Goal: Information Seeking & Learning: Learn about a topic

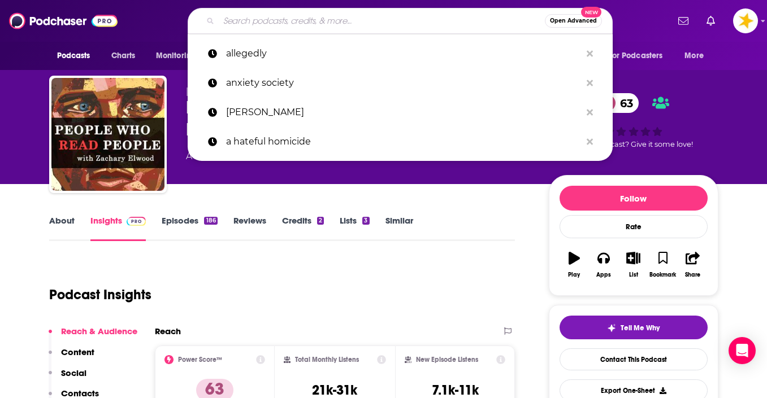
click at [273, 21] on input "Search podcasts, credits, & more..." at bounding box center [382, 21] width 326 height 18
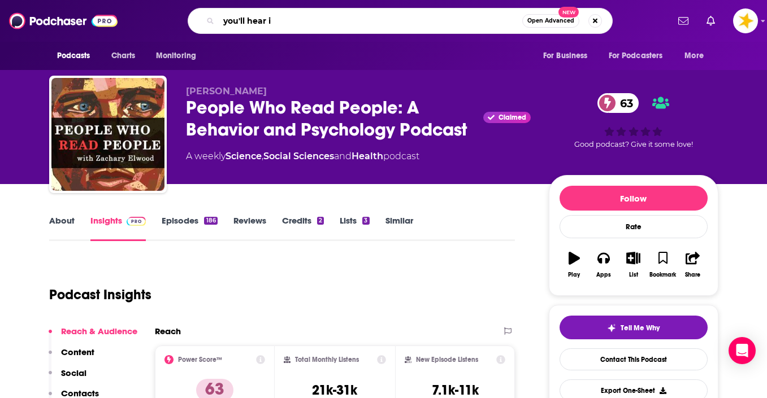
type input "you'll hear it"
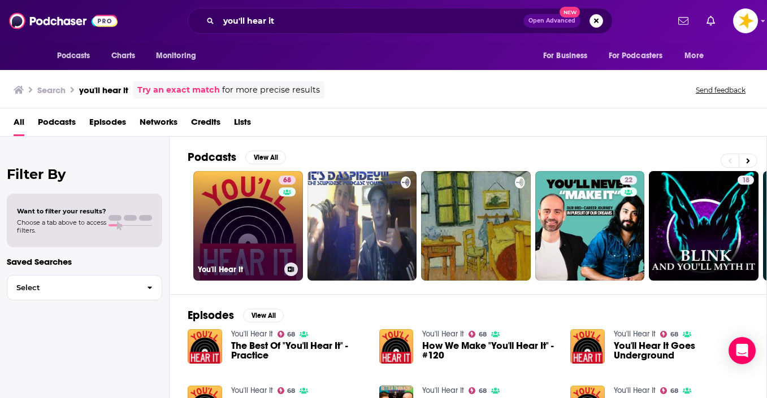
click at [205, 214] on link "68 You'll Hear It" at bounding box center [248, 226] width 110 height 110
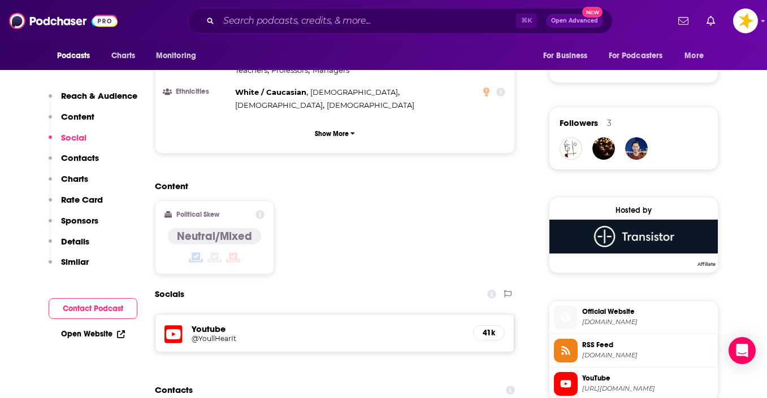
scroll to position [845, 0]
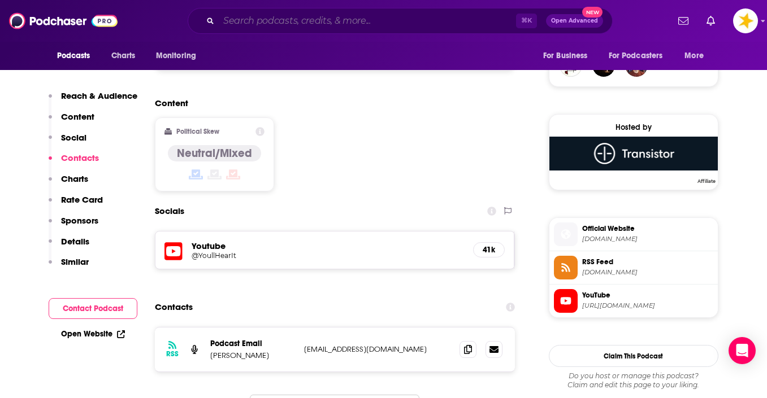
click at [265, 25] on input "Search podcasts, credits, & more..." at bounding box center [367, 21] width 297 height 18
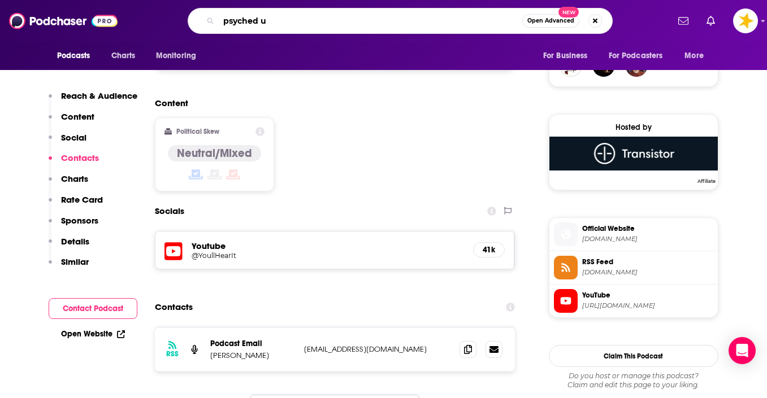
type input "psyched up"
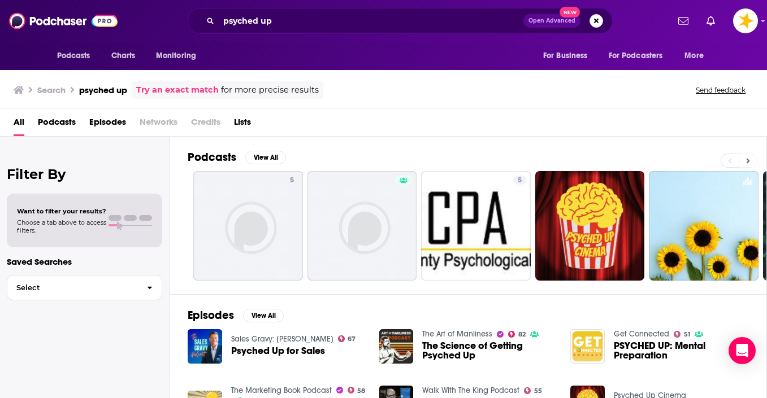
click at [746, 162] on icon at bounding box center [748, 161] width 4 height 8
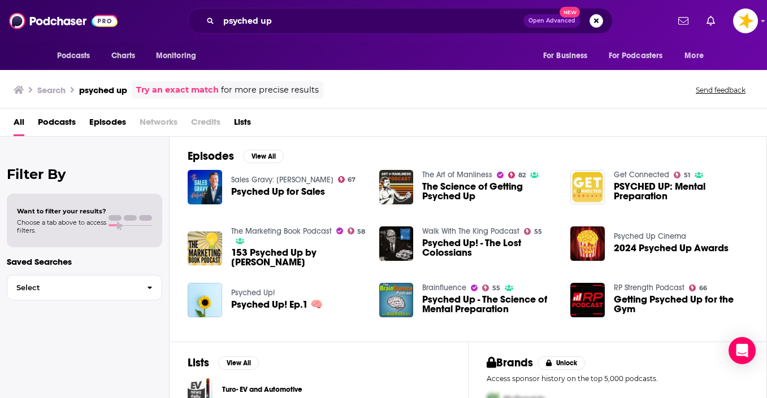
scroll to position [205, 0]
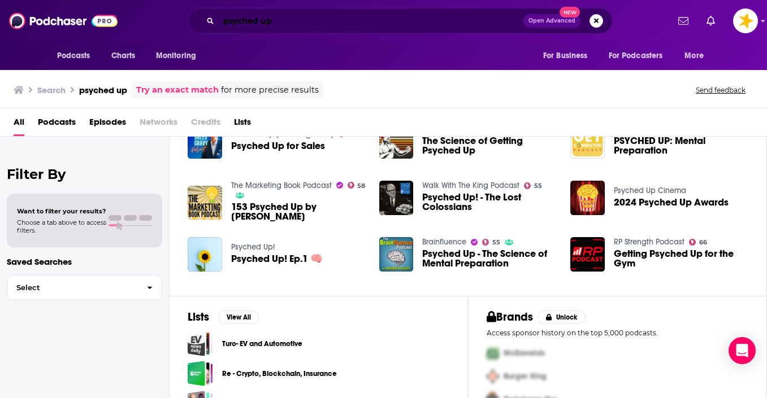
click at [276, 23] on input "psyched up" at bounding box center [371, 21] width 305 height 18
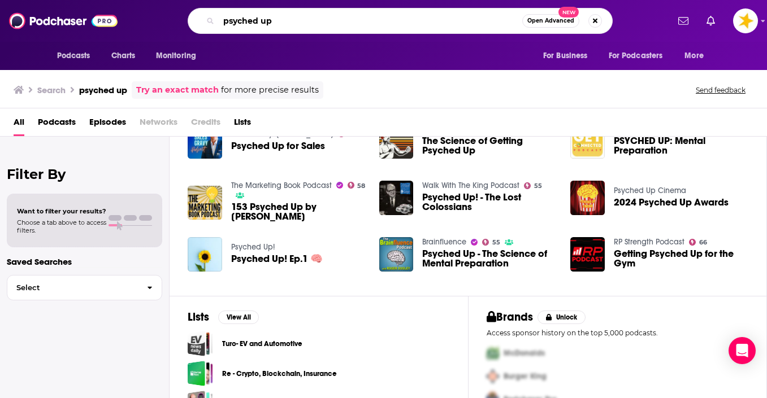
click at [276, 23] on input "psyched up" at bounding box center [370, 21] width 303 height 18
type input "nice genes"
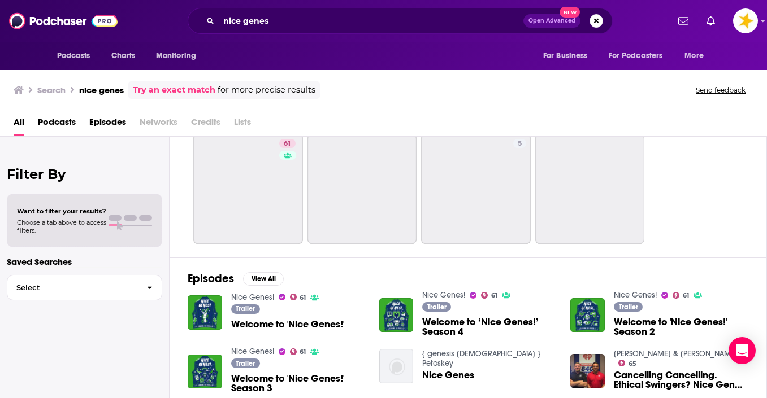
scroll to position [5, 0]
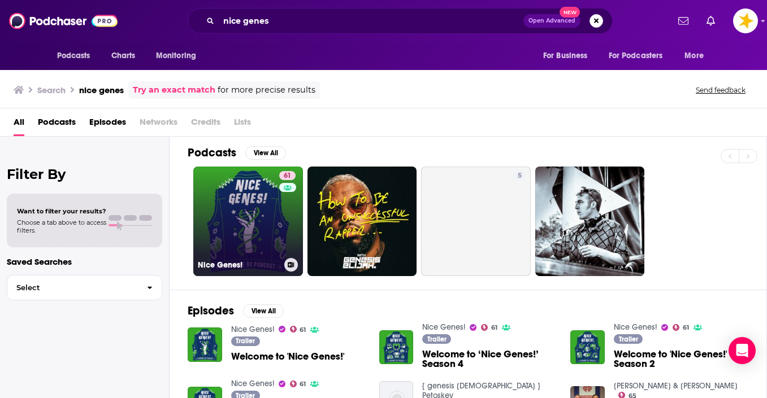
click at [228, 218] on link "61 Nice Genes!" at bounding box center [248, 222] width 110 height 110
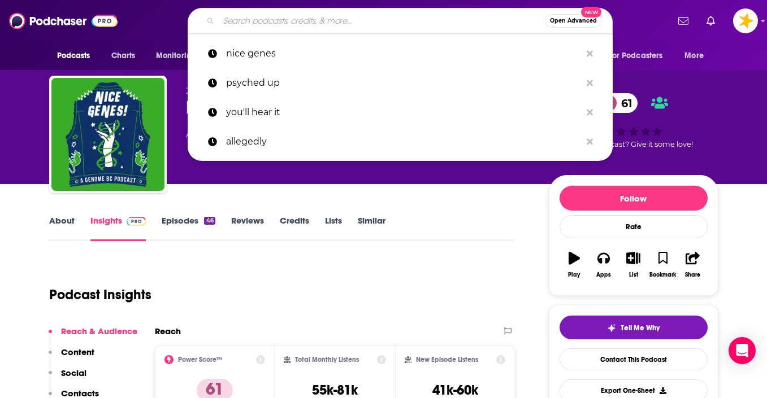
click at [263, 22] on input "Search podcasts, credits, & more..." at bounding box center [382, 21] width 326 height 18
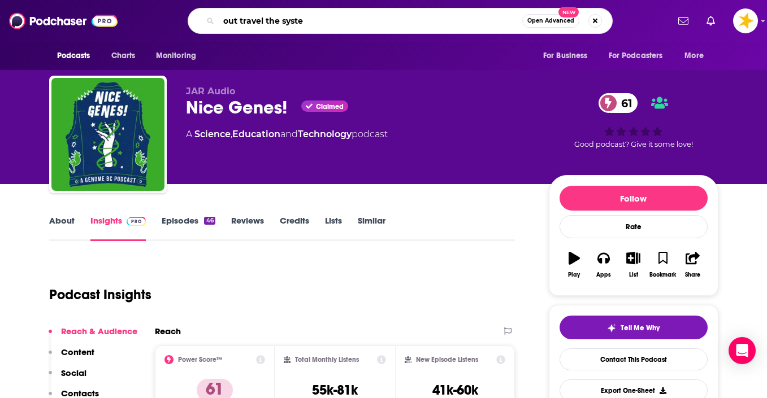
type input "out travel the system"
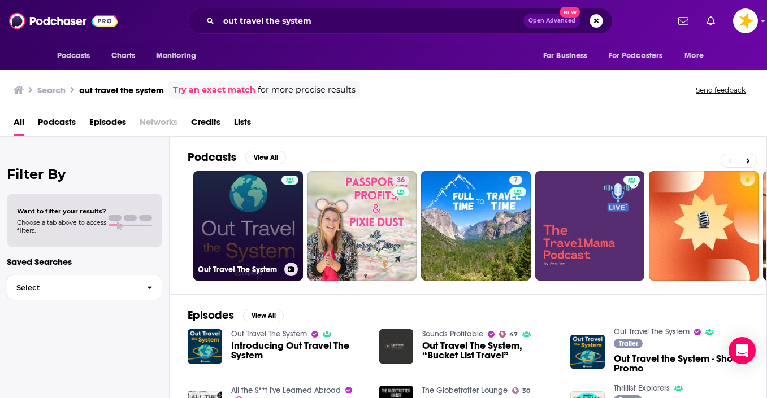
click at [236, 209] on link "Out Travel The System" at bounding box center [248, 226] width 110 height 110
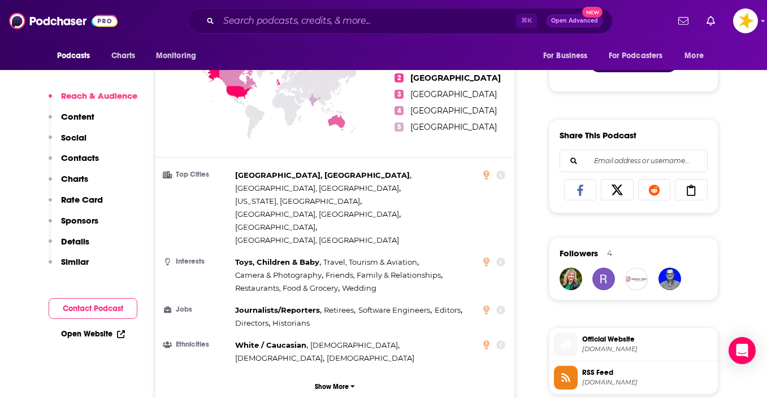
scroll to position [736, 0]
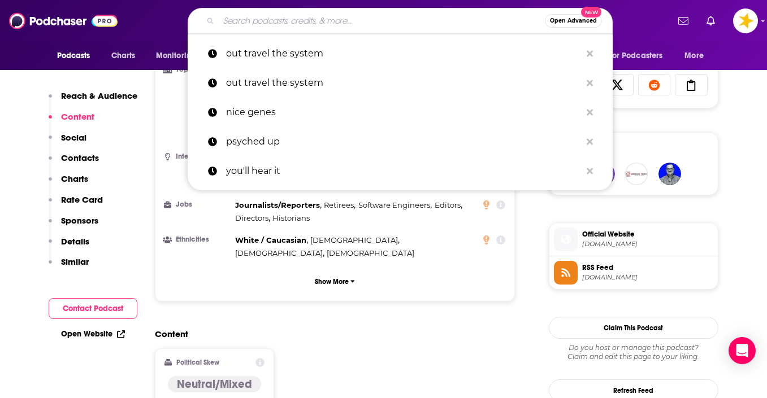
click at [281, 18] on input "Search podcasts, credits, & more..." at bounding box center [382, 21] width 326 height 18
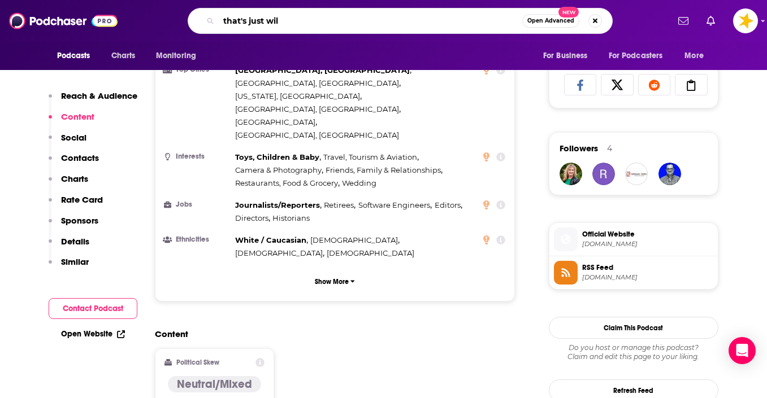
type input "that's just wild"
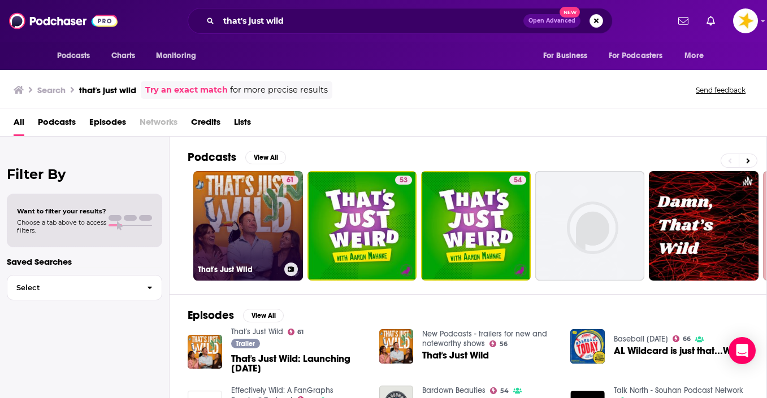
click at [239, 218] on link "61 That's Just Wild" at bounding box center [248, 226] width 110 height 110
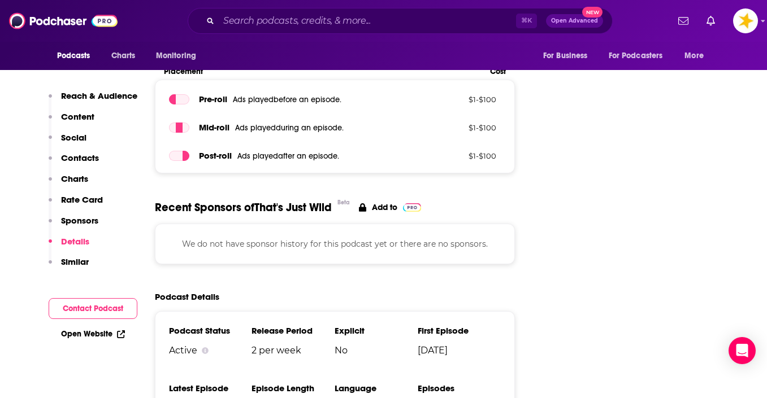
scroll to position [1506, 0]
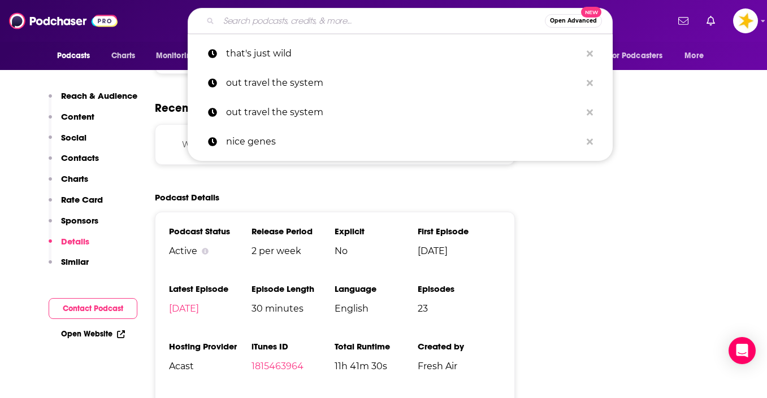
click at [241, 23] on input "Search podcasts, credits, & more..." at bounding box center [382, 21] width 326 height 18
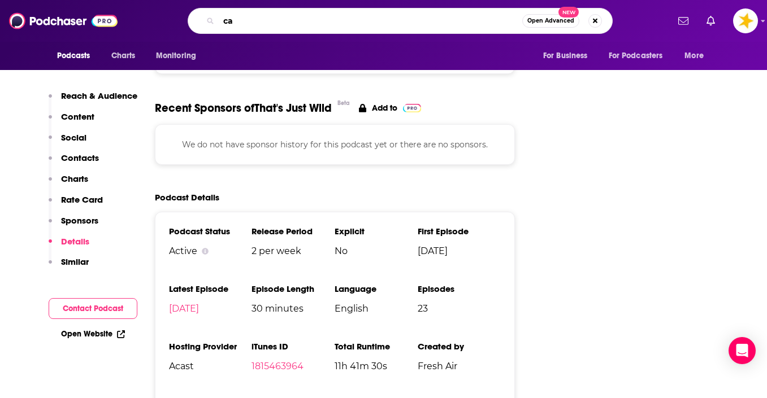
type input "c"
type input "sod hadaam"
